Goal: Task Accomplishment & Management: Manage account settings

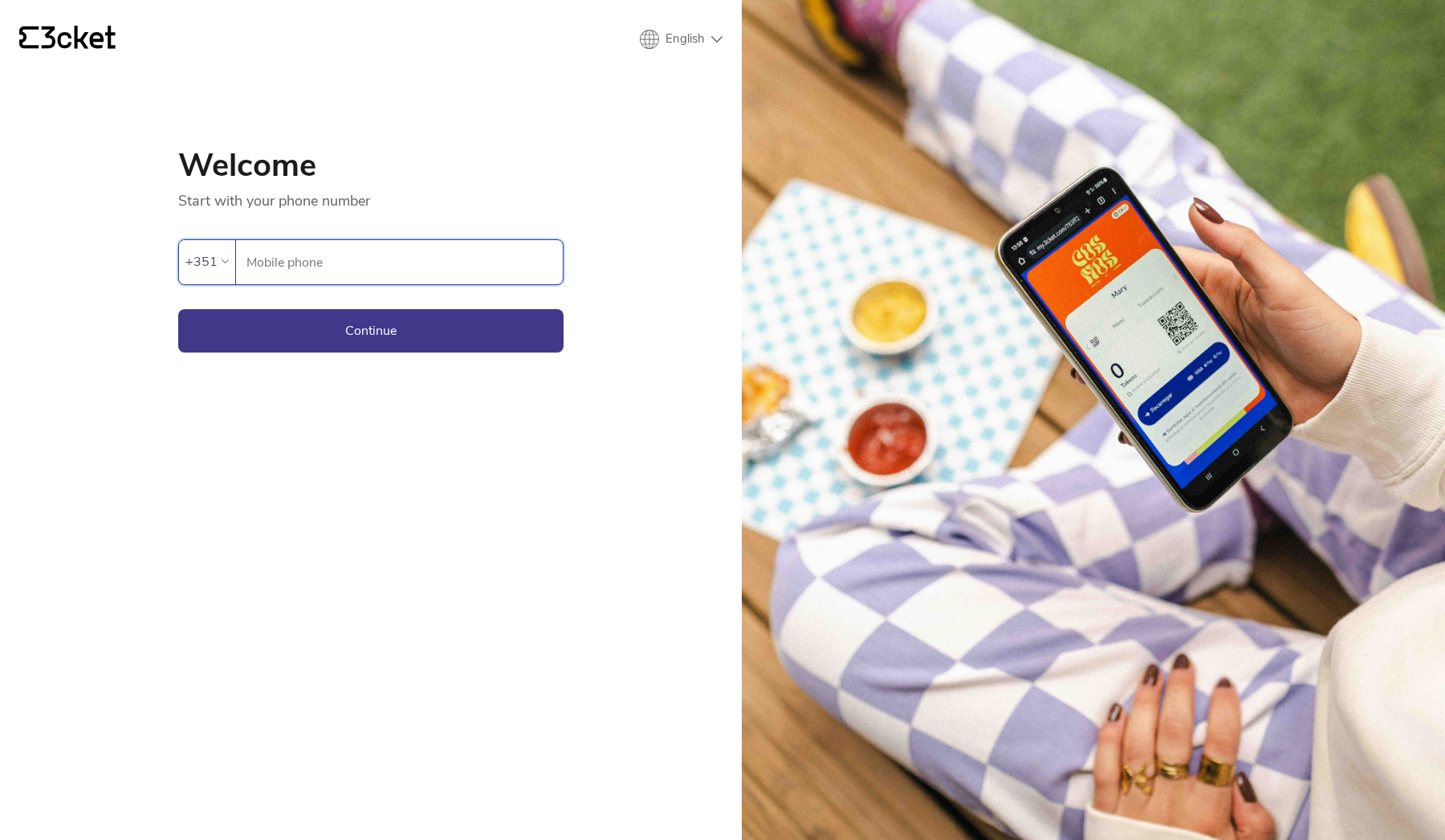
click at [313, 249] on input "Mobile phone" at bounding box center [404, 262] width 317 height 44
type input "914025378"
click at [371, 330] on button "Continue" at bounding box center [371, 331] width 385 height 43
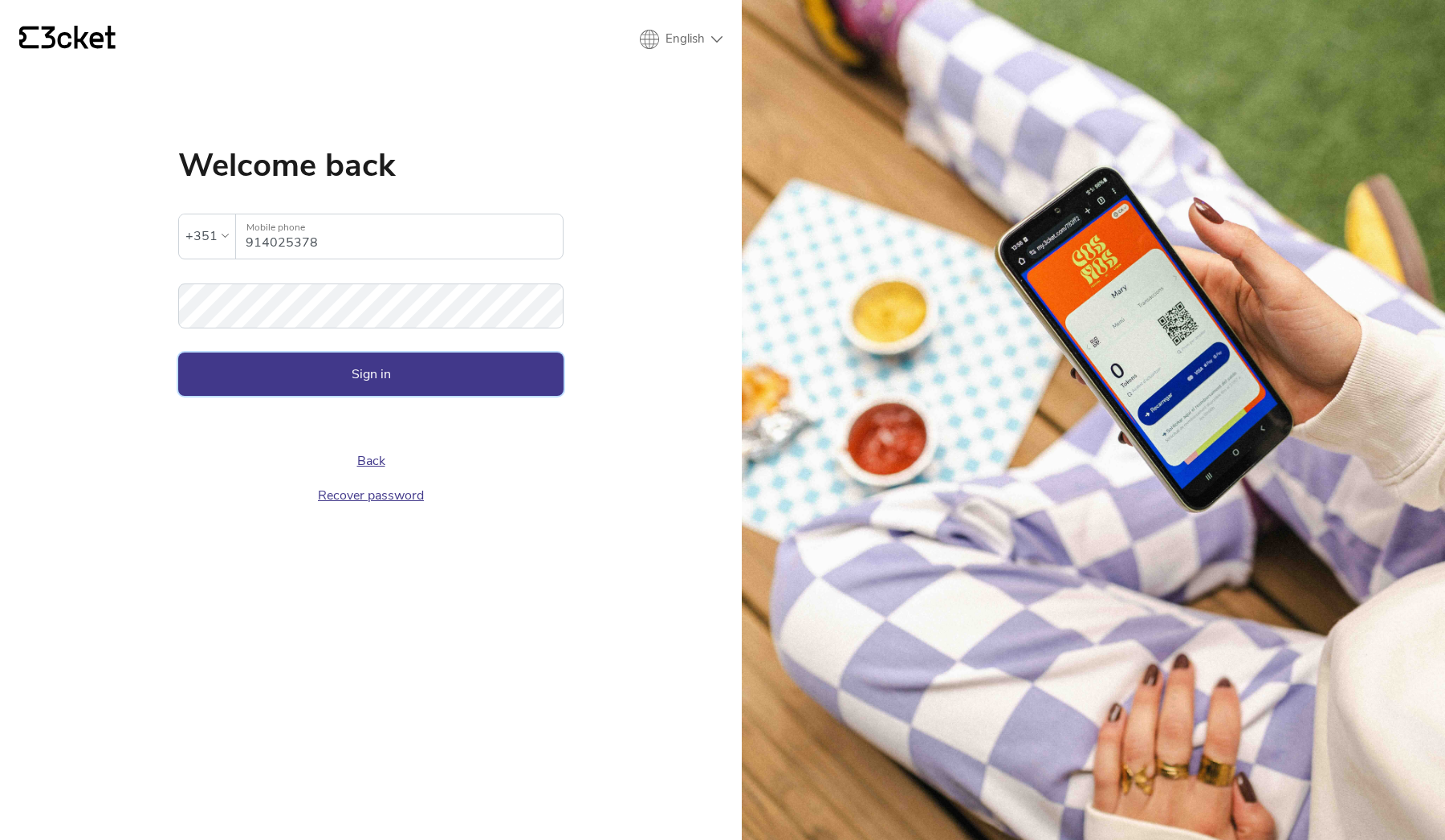
click at [324, 383] on button "Sign in" at bounding box center [371, 374] width 385 height 43
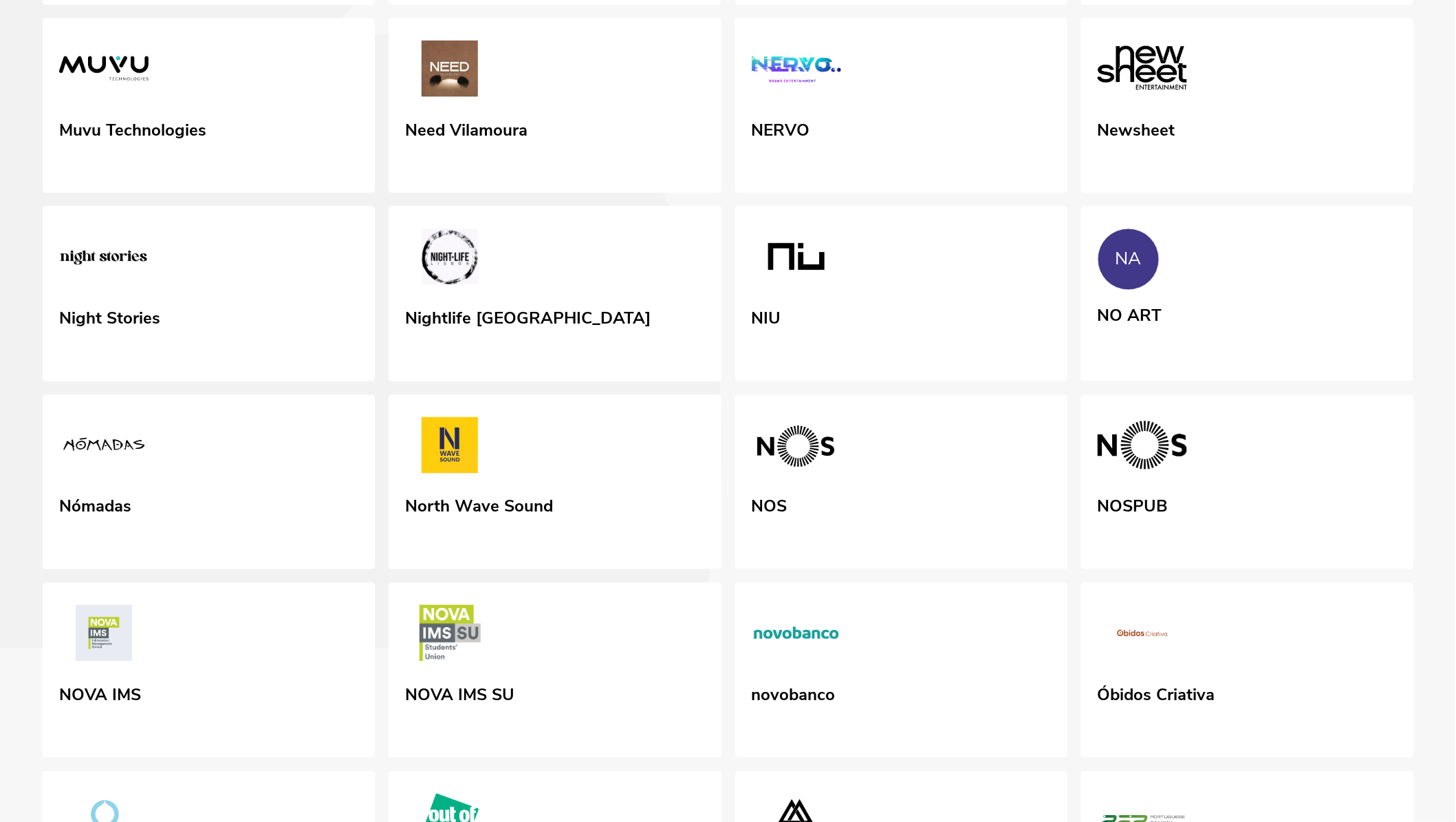
scroll to position [1051, 0]
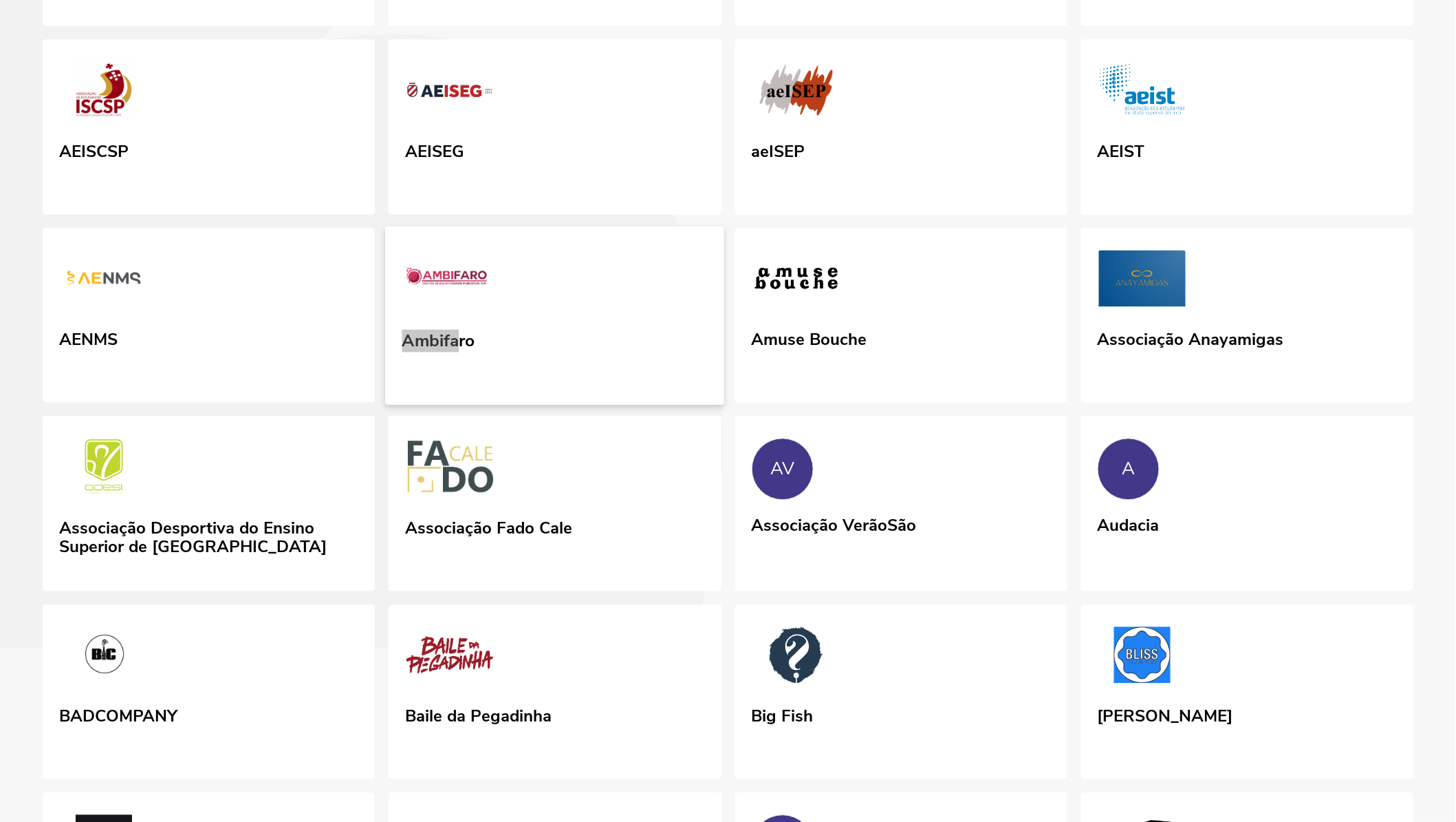
click at [515, 355] on link "Ambifaro" at bounding box center [555, 316] width 339 height 178
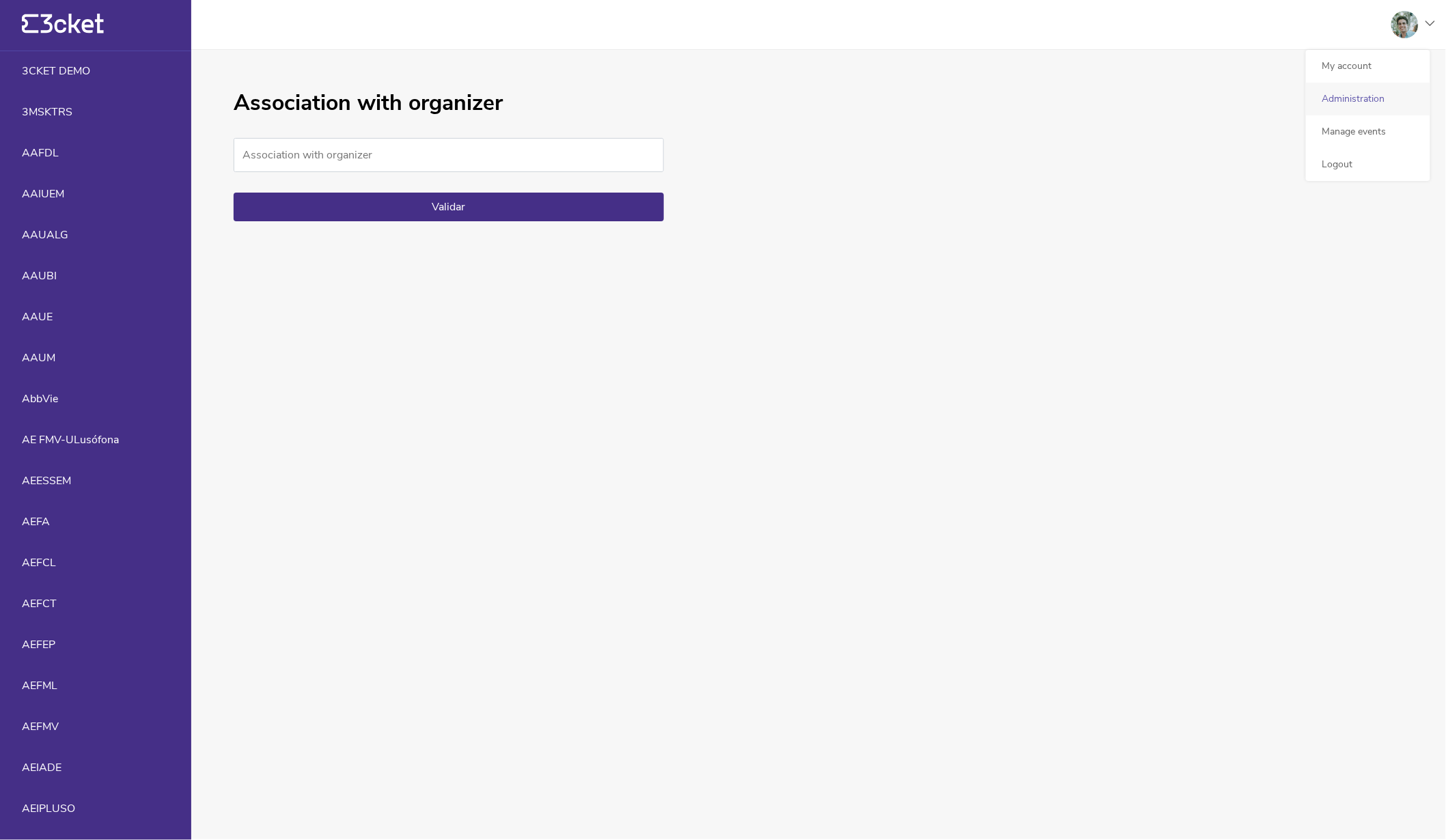
click at [1375, 101] on div "Administration" at bounding box center [1368, 99] width 125 height 33
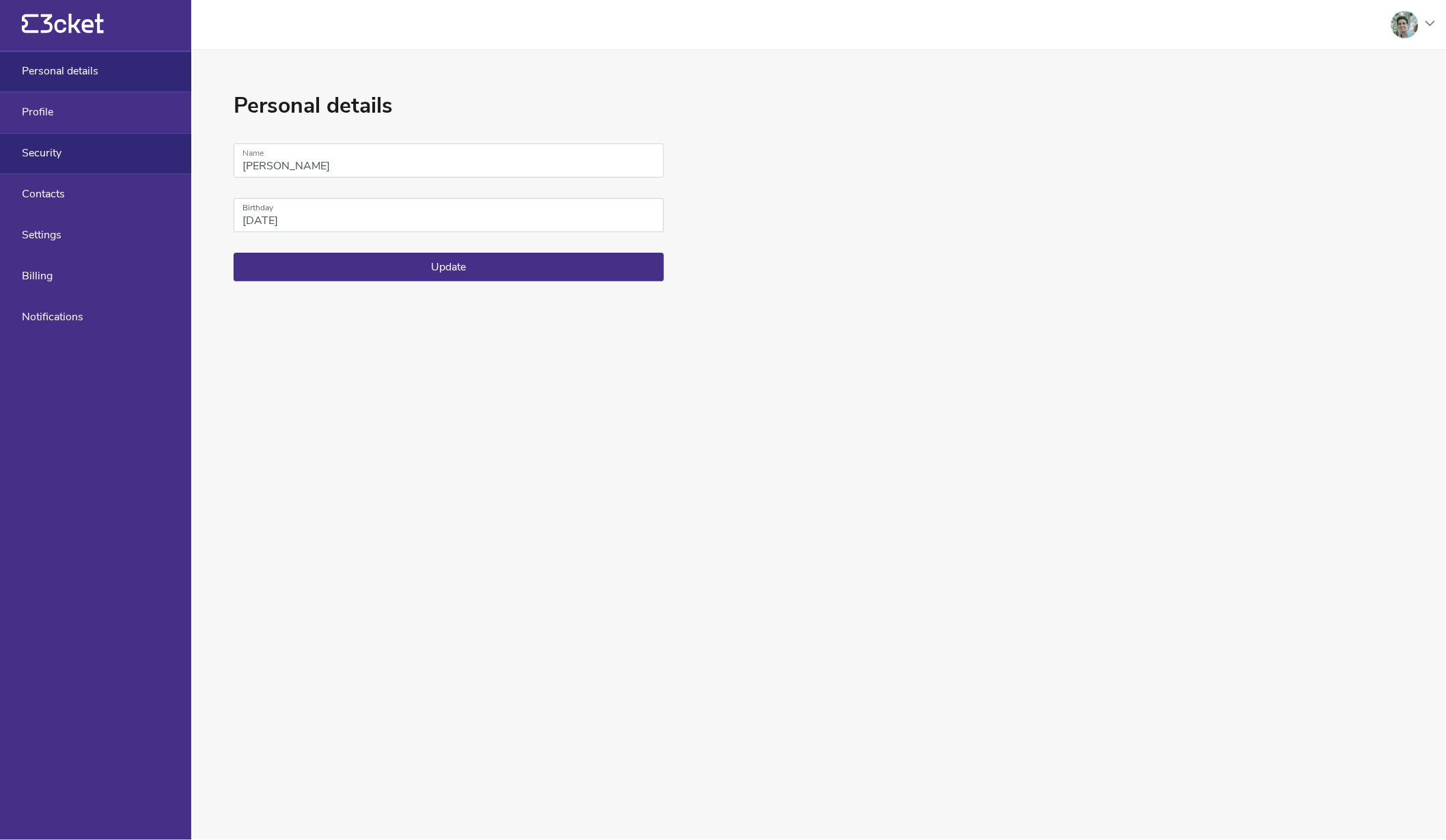
click at [75, 161] on div "Security" at bounding box center [96, 154] width 191 height 41
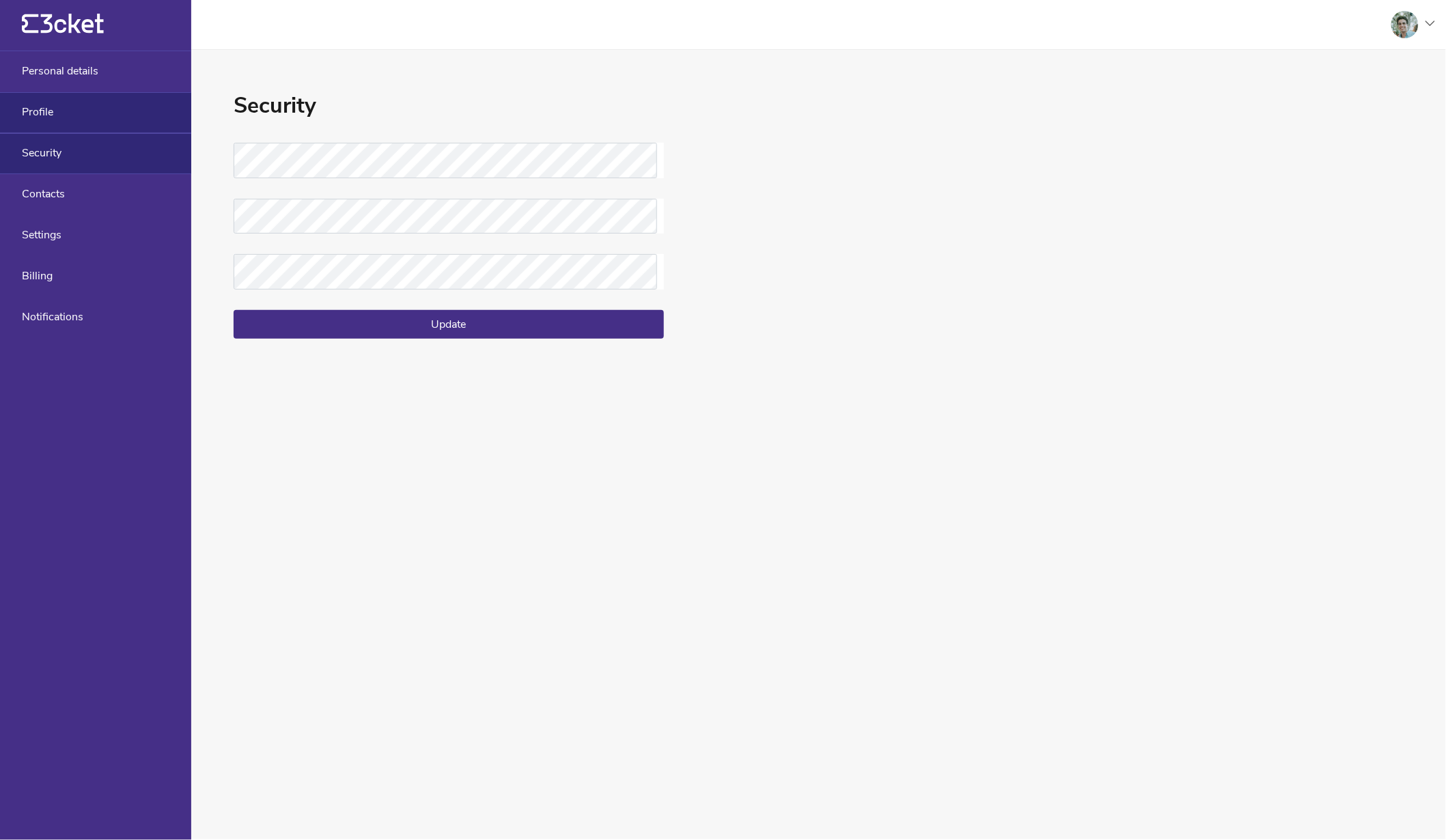
click at [115, 111] on div "Profile" at bounding box center [96, 113] width 191 height 41
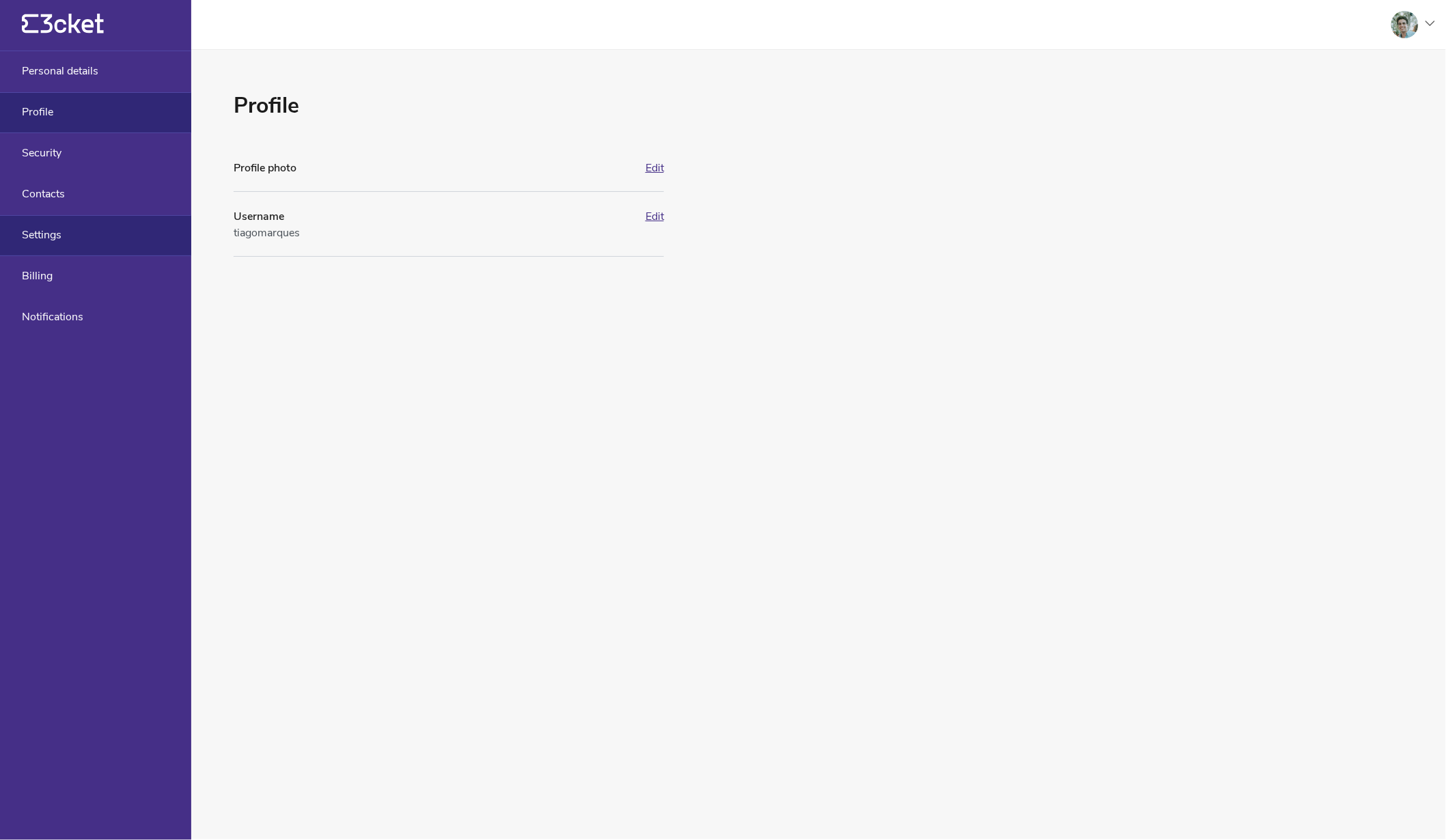
click at [53, 256] on div "Settings" at bounding box center [96, 236] width 191 height 41
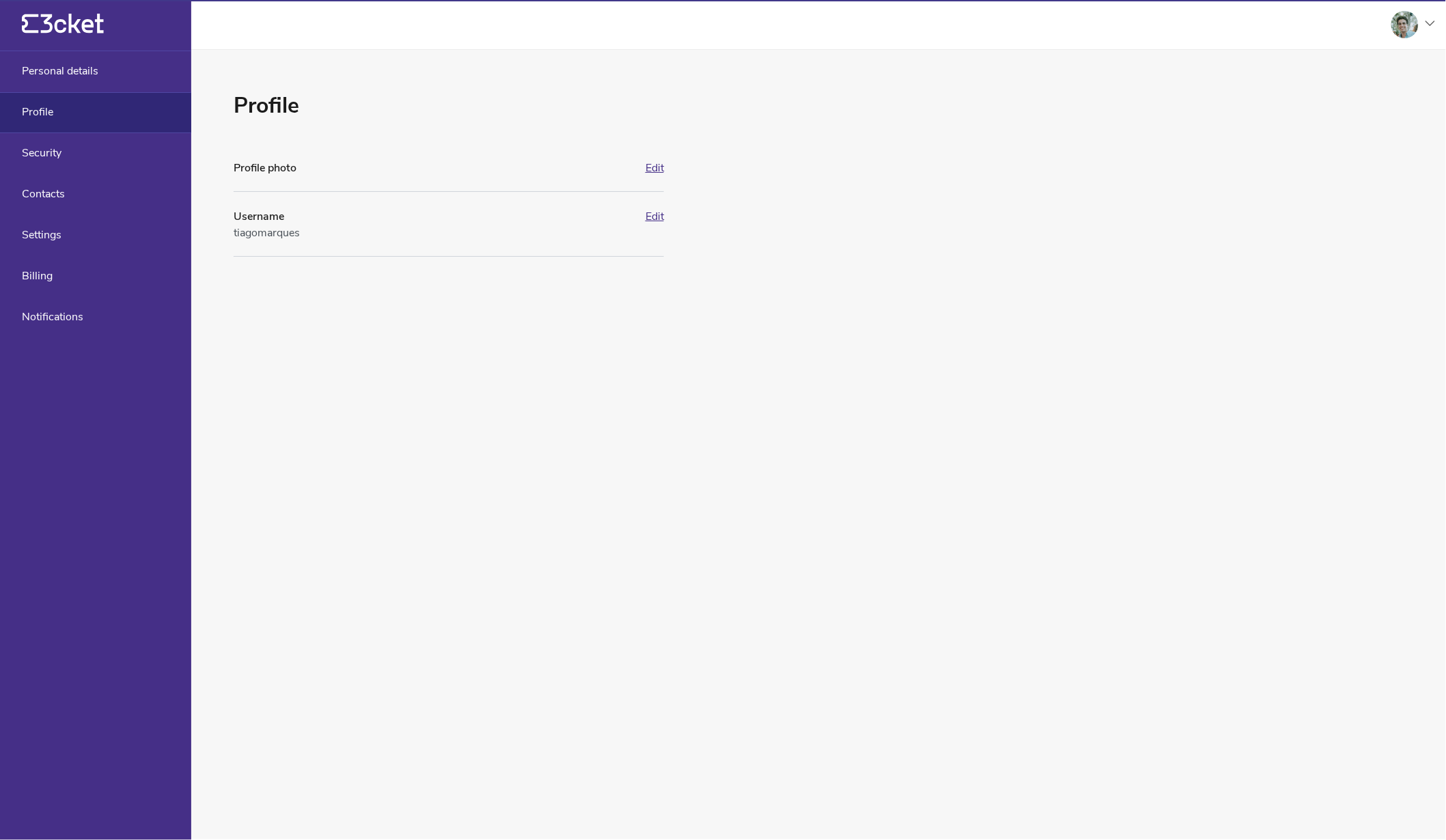
select select "en"
select select "Europe/Lisbon"
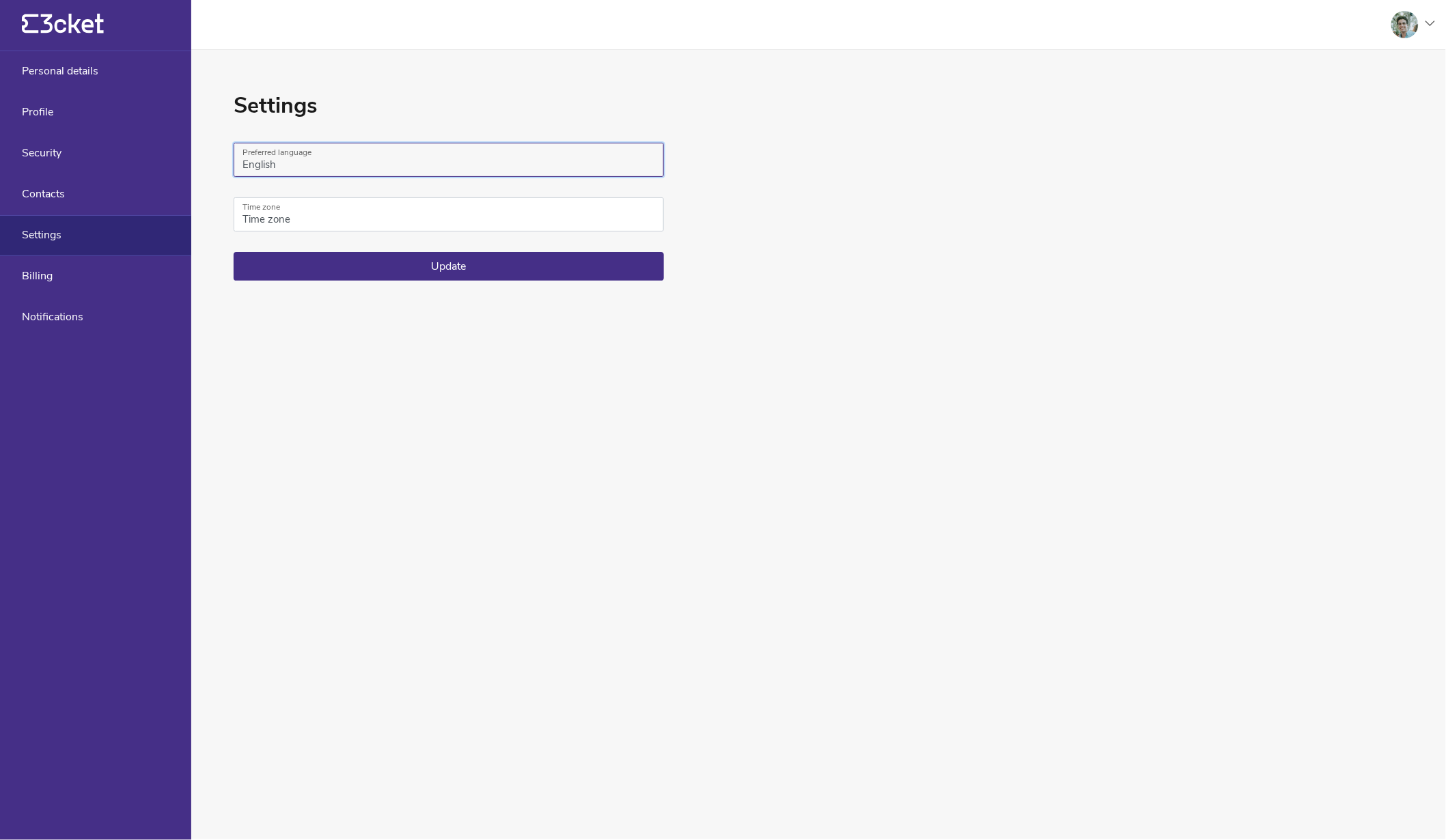
select select "pt_PT"
click at [443, 281] on button "Update" at bounding box center [448, 266] width 430 height 29
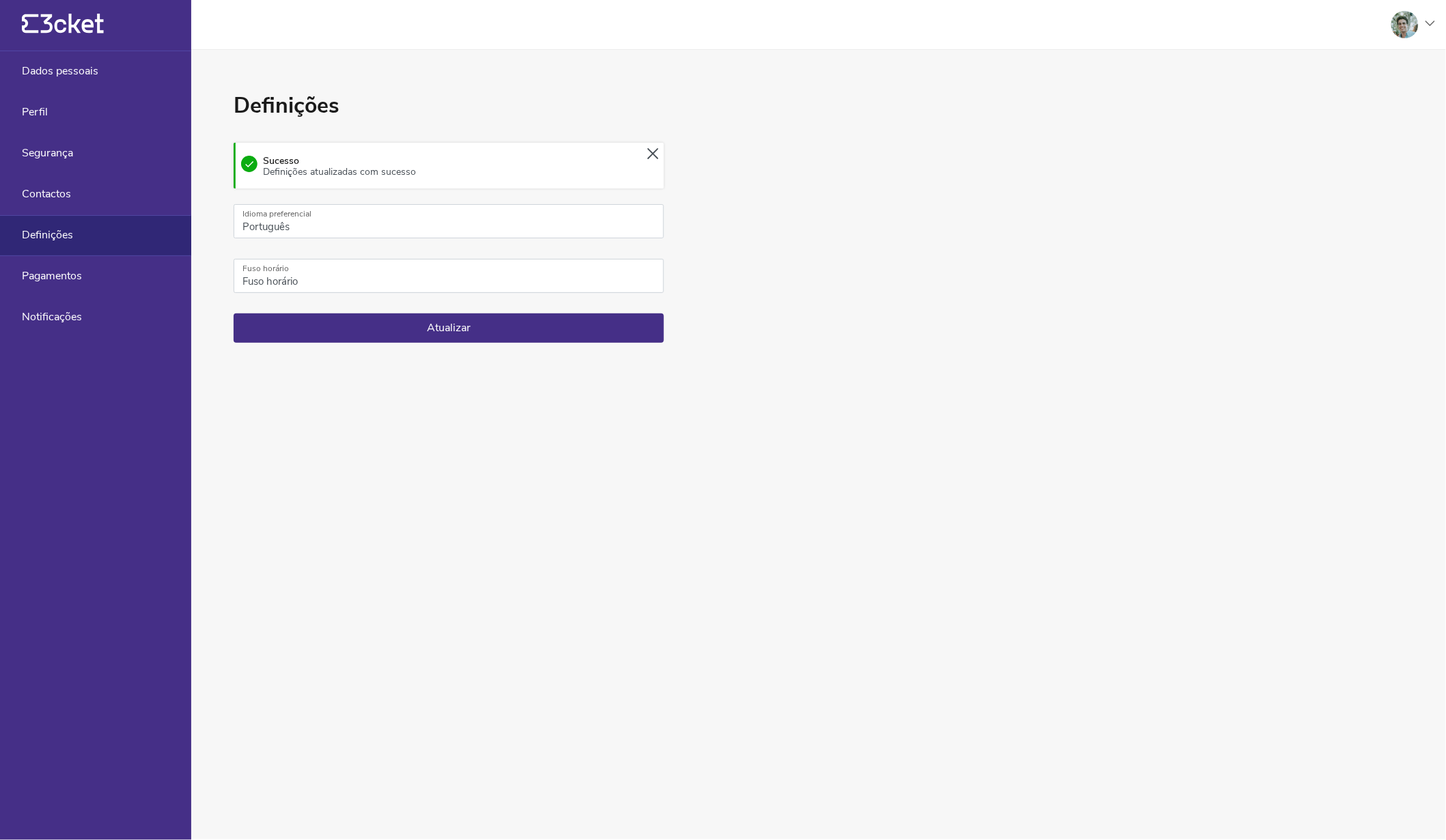
click at [90, 30] on icon "{' '}" at bounding box center [63, 24] width 82 height 20
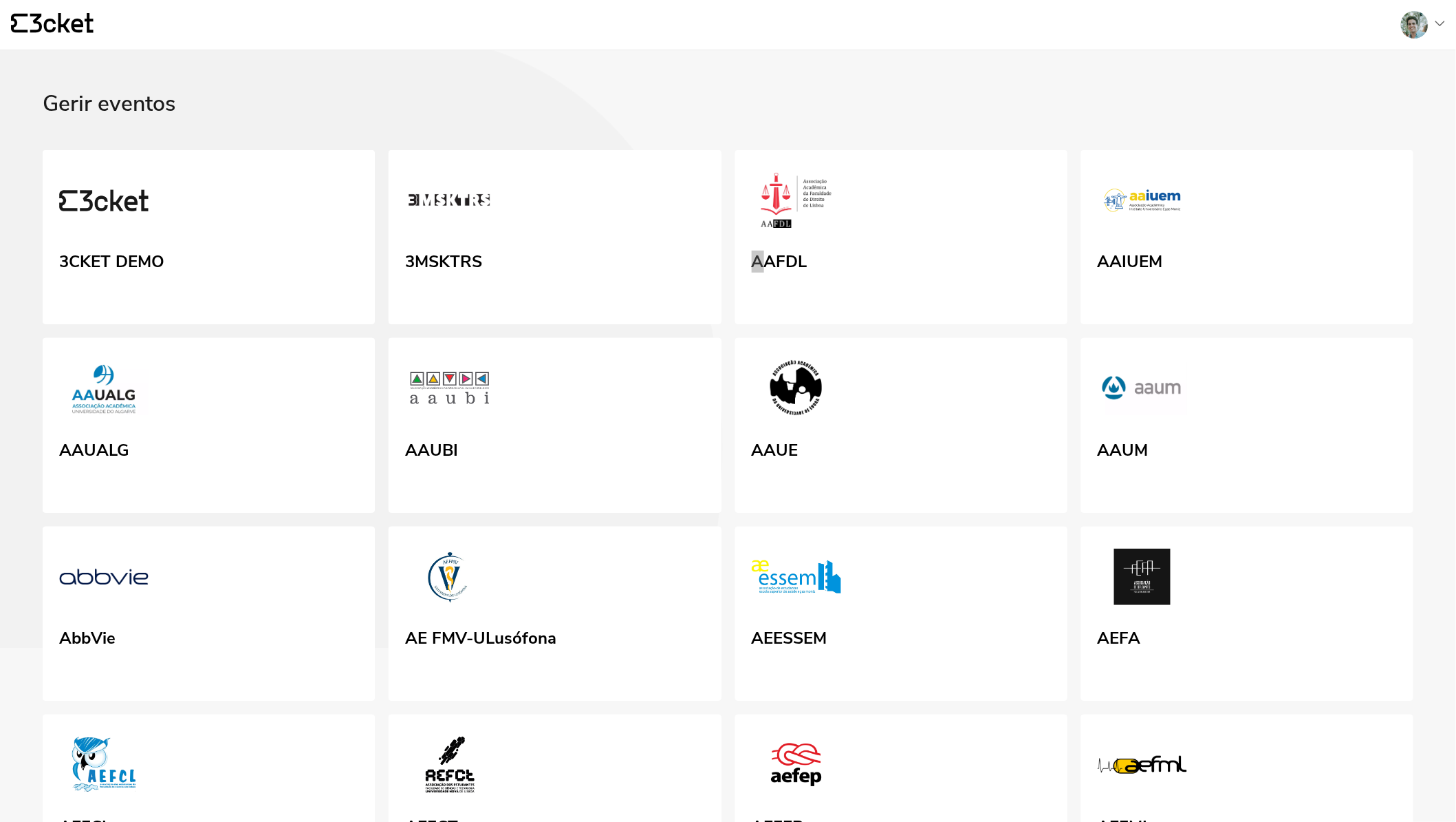
scroll to position [1051, 0]
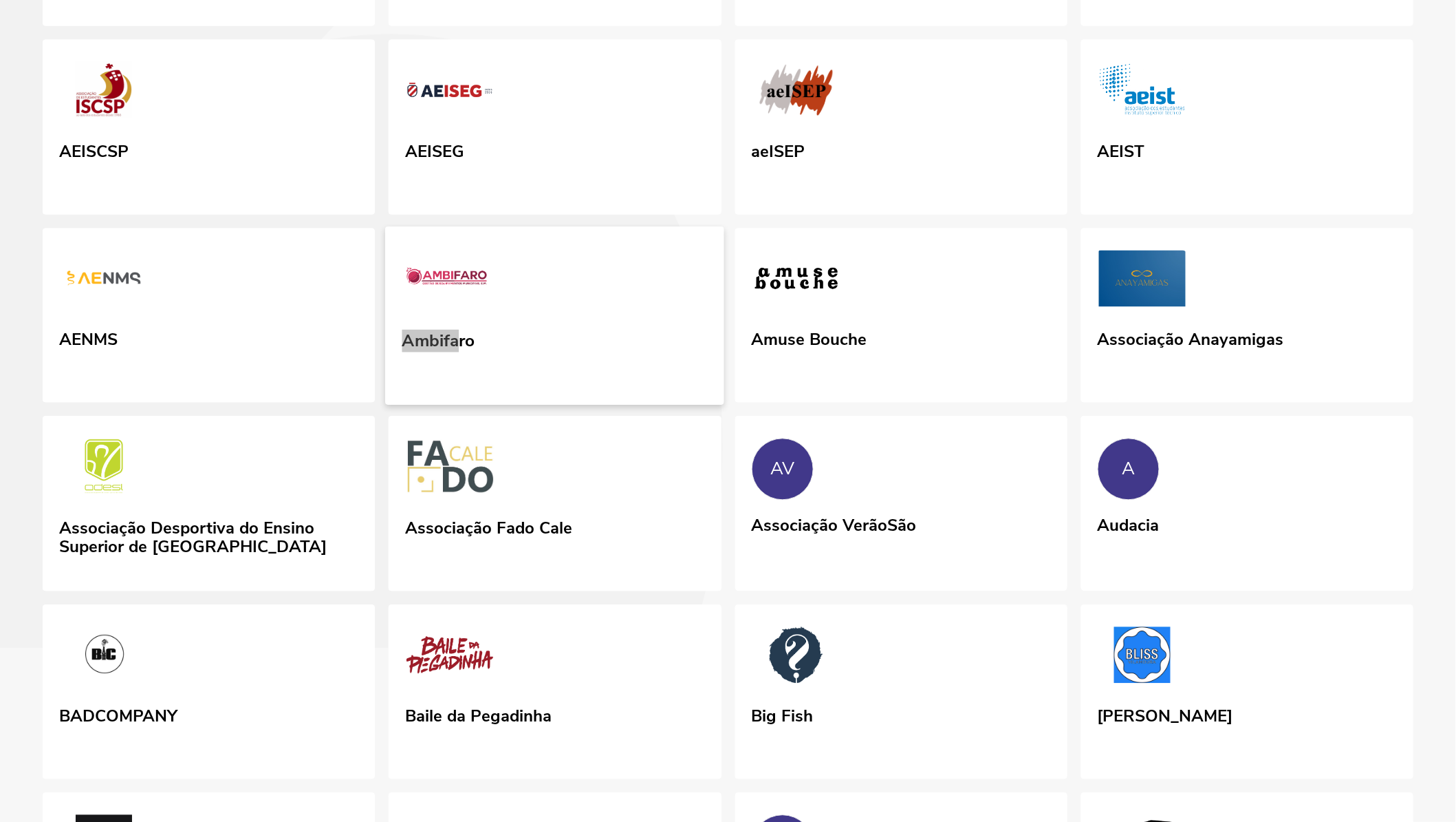
click at [542, 405] on link "Ambifaro" at bounding box center [555, 316] width 339 height 178
